Goal: Information Seeking & Learning: Learn about a topic

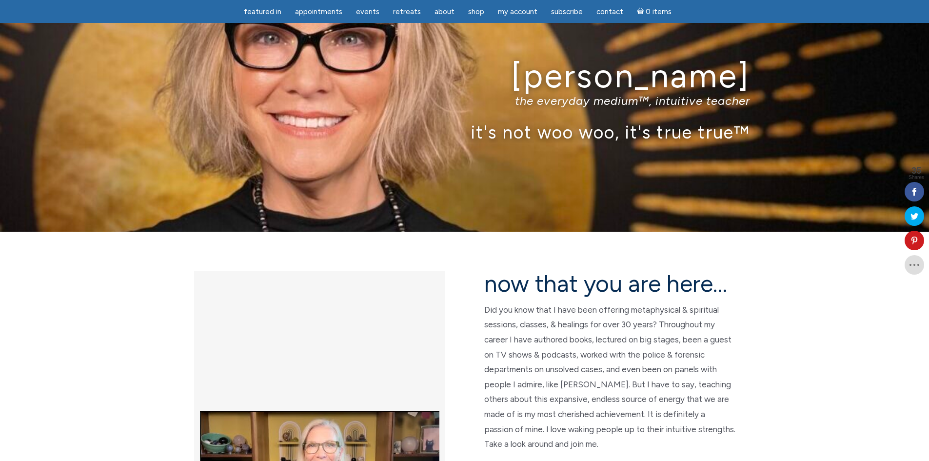
scroll to position [49, 0]
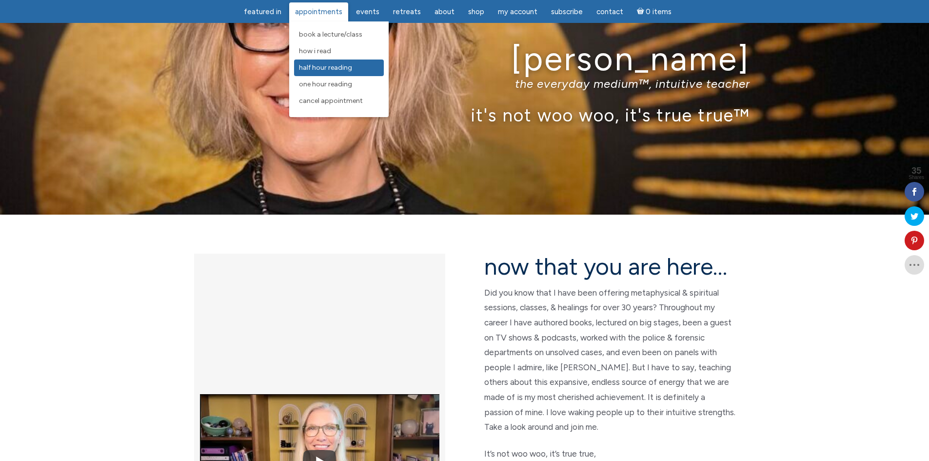
click at [324, 68] on span "Half Hour Reading" at bounding box center [325, 67] width 53 height 8
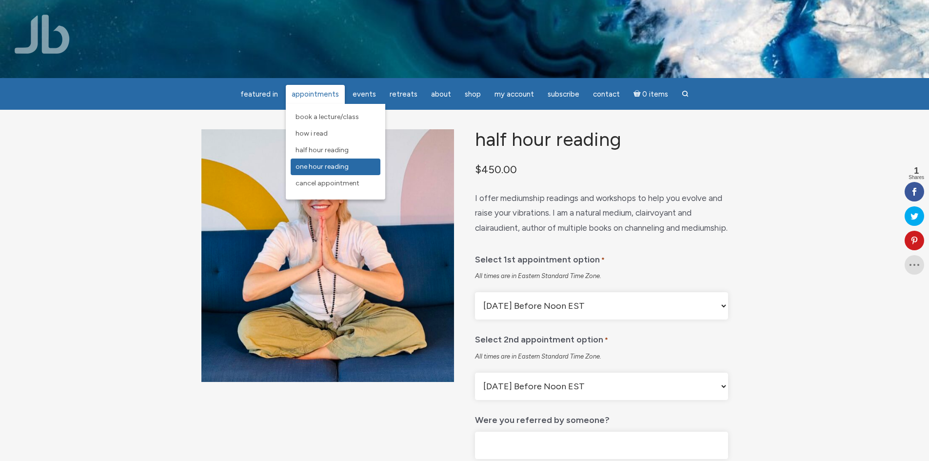
click at [341, 168] on span "One Hour Reading" at bounding box center [321, 166] width 53 height 8
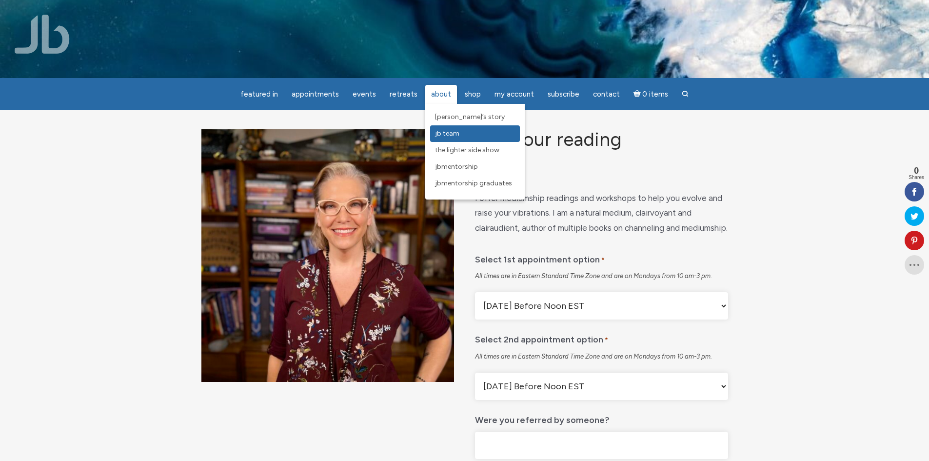
click at [449, 133] on span "JB Team" at bounding box center [447, 133] width 24 height 8
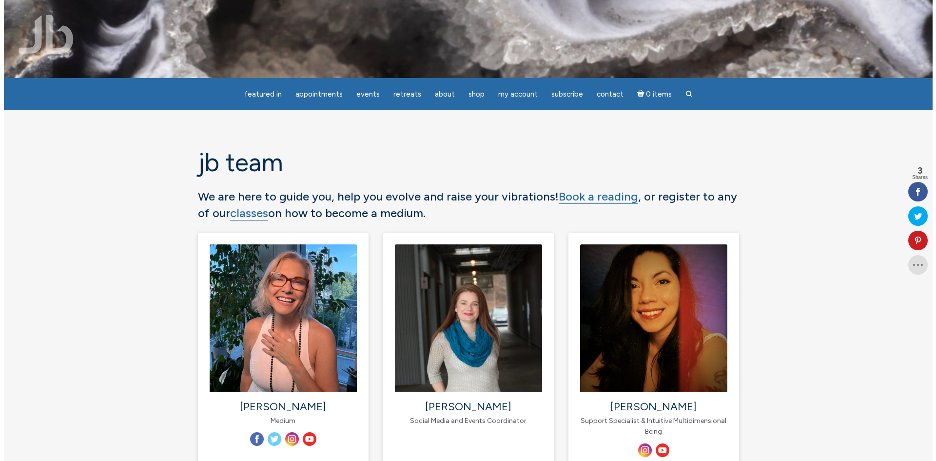
scroll to position [49, 0]
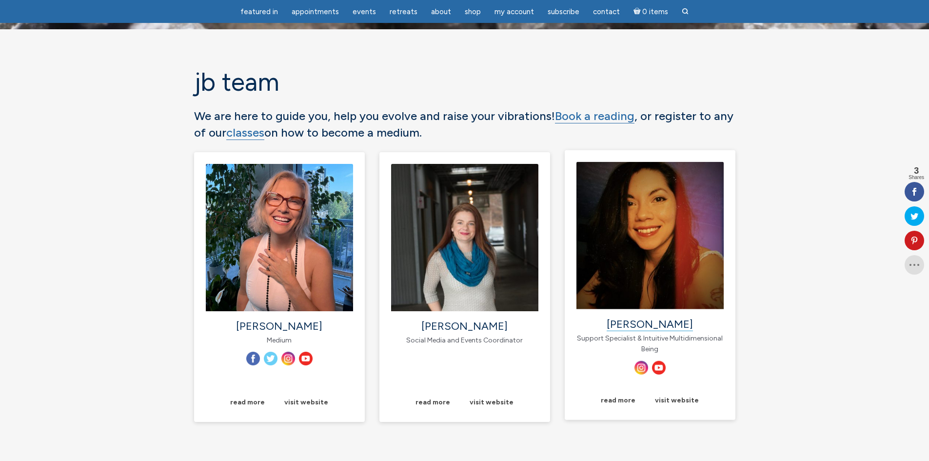
click at [644, 324] on link "[PERSON_NAME]" at bounding box center [649, 324] width 86 height 14
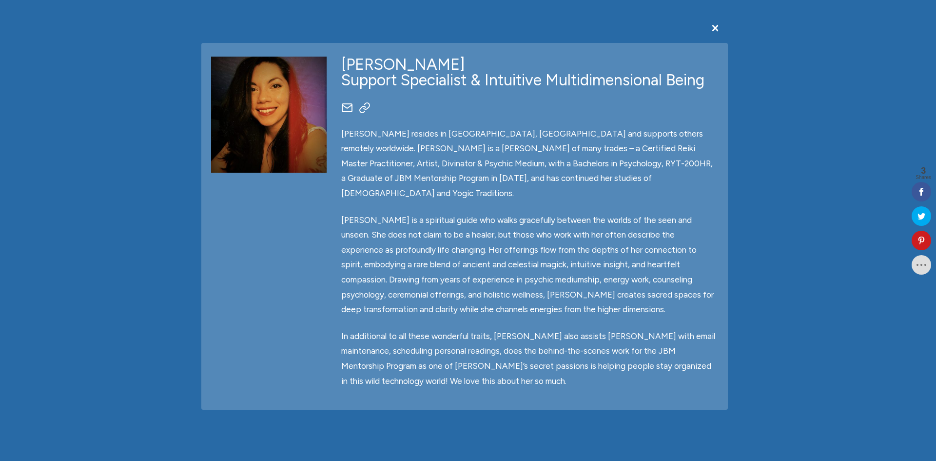
drag, startPoint x: 343, startPoint y: 62, endPoint x: 420, endPoint y: 59, distance: 76.6
click at [420, 59] on div "[PERSON_NAME] Support Specialist & Intuitive Multidimensional Being" at bounding box center [529, 72] width 377 height 31
copy div "[PERSON_NAME]"
